Goal: Information Seeking & Learning: Find specific fact

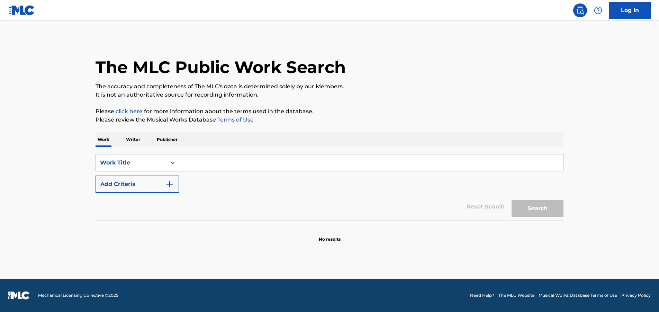
drag, startPoint x: 0, startPoint y: 0, endPoint x: 197, endPoint y: 162, distance: 255.4
click at [197, 162] on input "Search Form" at bounding box center [371, 162] width 384 height 17
paste input "Route 66"
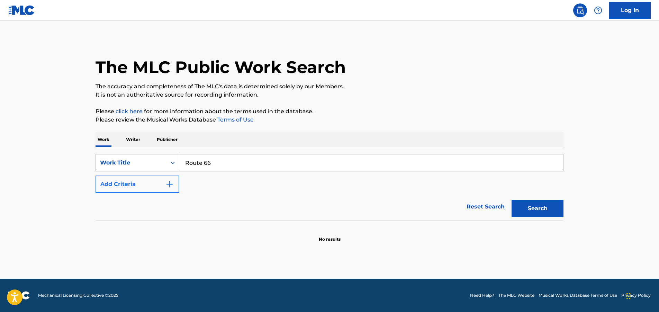
type input "Route 66"
click at [170, 183] on img "Search Form" at bounding box center [170, 184] width 8 height 8
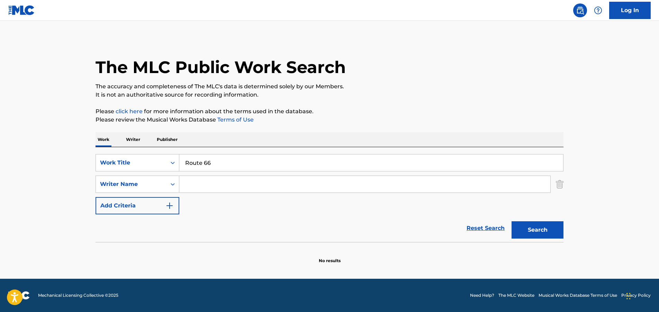
click at [194, 183] on input "Search Form" at bounding box center [364, 184] width 371 height 17
type input "[PERSON_NAME]"
click at [512, 221] on button "Search" at bounding box center [538, 229] width 52 height 17
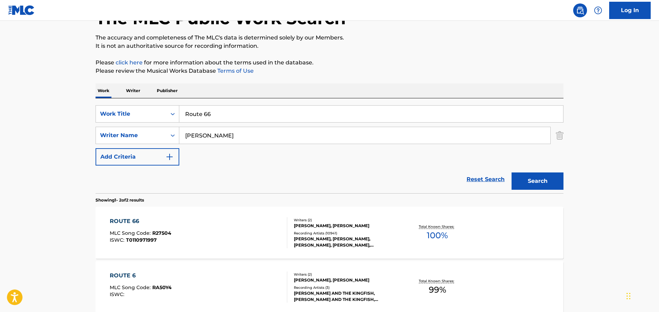
scroll to position [119, 0]
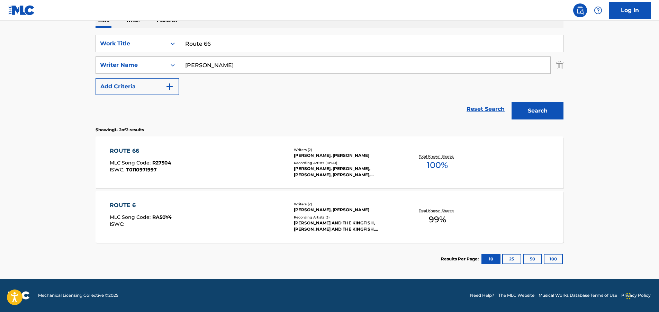
click at [127, 152] on div "ROUTE 66" at bounding box center [141, 151] width 62 height 8
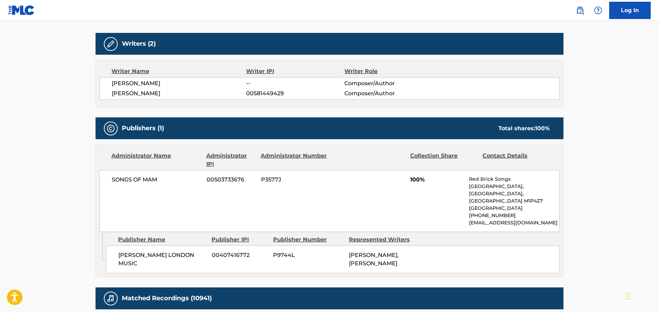
scroll to position [69, 0]
